Goal: Task Accomplishment & Management: Use online tool/utility

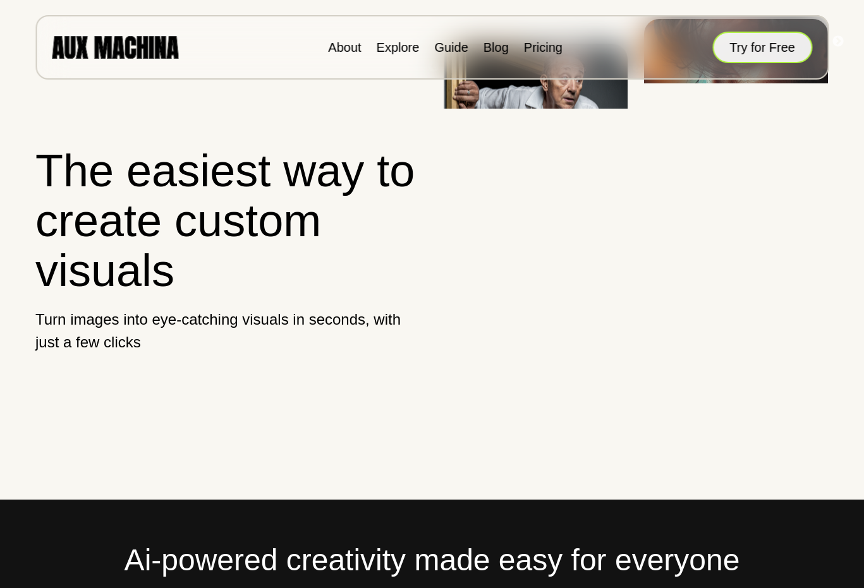
click at [738, 55] on button "Try for Free" at bounding box center [762, 48] width 100 height 32
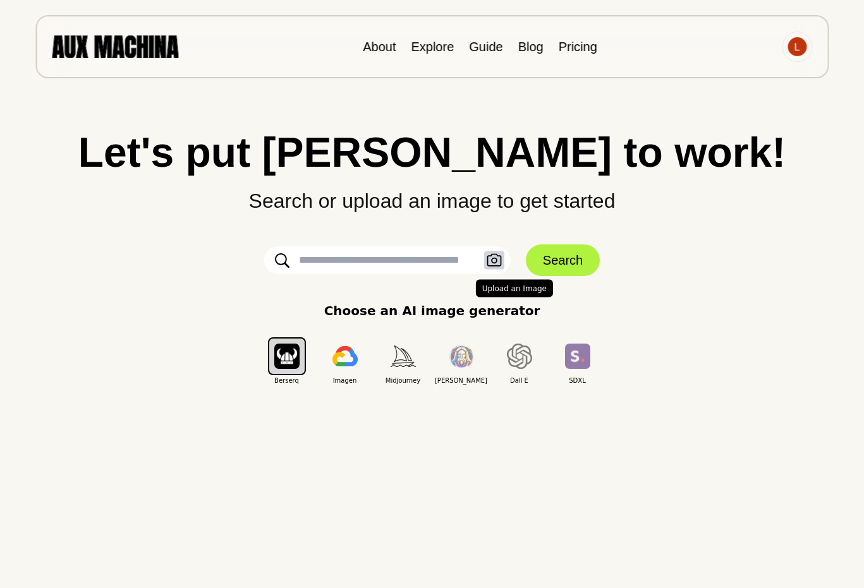
click at [494, 260] on icon "button" at bounding box center [494, 260] width 15 height 13
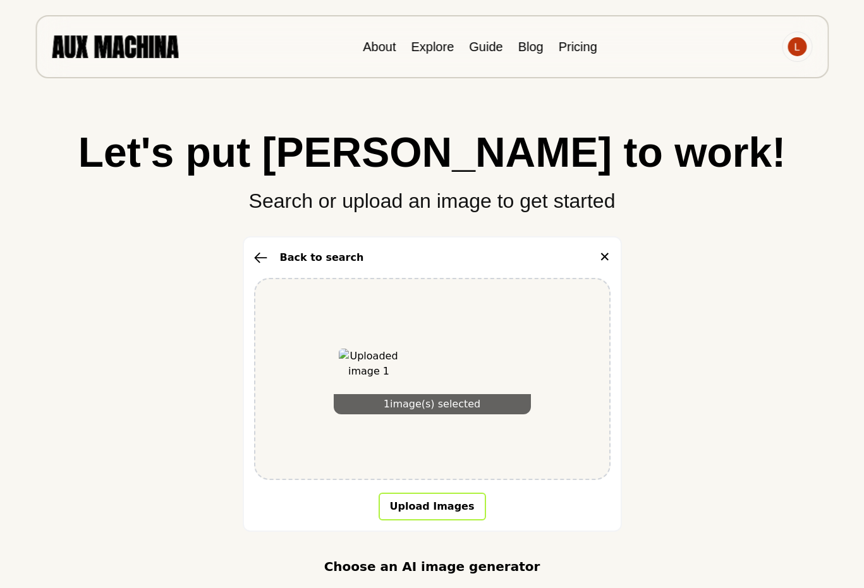
click at [432, 508] on button "Upload Images" at bounding box center [432, 507] width 107 height 28
